Goal: Navigation & Orientation: Find specific page/section

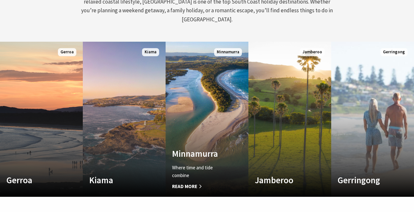
scroll to position [327, 0]
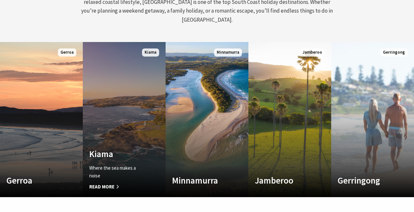
click at [108, 183] on span "Read More" at bounding box center [118, 187] width 58 height 8
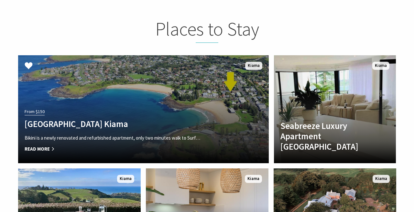
scroll to position [1562, 0]
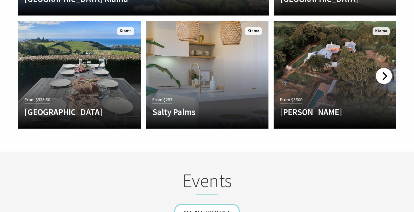
click at [383, 68] on div at bounding box center [383, 76] width 16 height 16
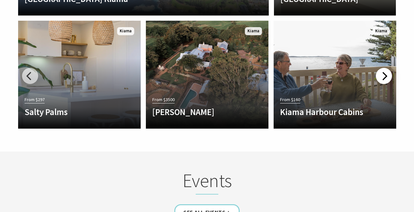
click at [383, 68] on div at bounding box center [383, 76] width 16 height 16
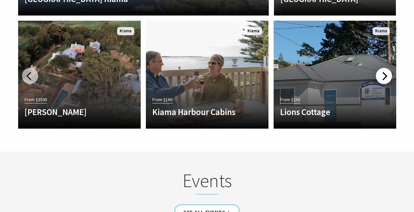
click at [383, 68] on div at bounding box center [383, 76] width 16 height 16
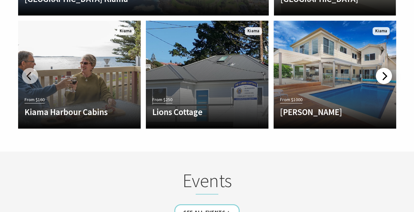
click at [383, 68] on div at bounding box center [383, 76] width 16 height 16
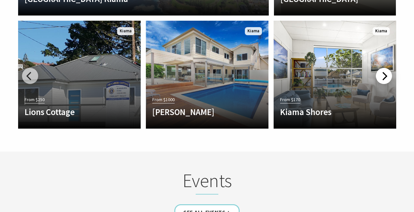
click at [383, 68] on div at bounding box center [383, 76] width 16 height 16
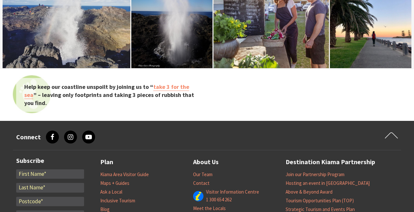
scroll to position [2273, 0]
